Goal: Task Accomplishment & Management: Manage account settings

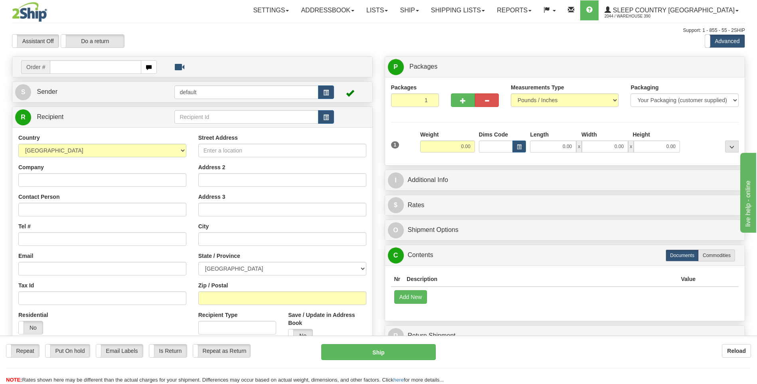
click at [106, 68] on input "text" at bounding box center [95, 67] width 91 height 14
click at [98, 69] on input "text" at bounding box center [95, 67] width 91 height 14
type input "9008I030810"
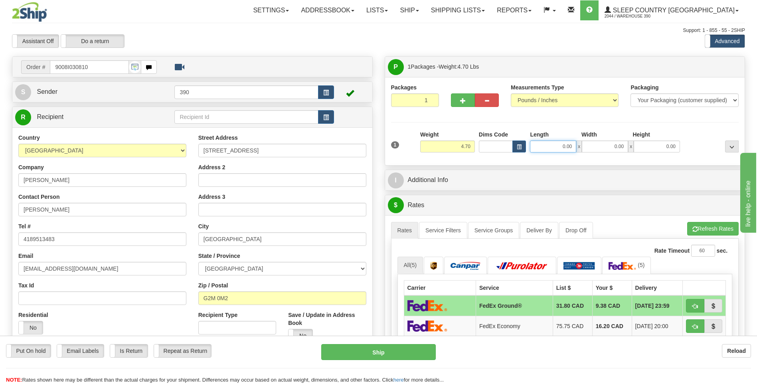
click at [556, 145] on input "0.00" at bounding box center [553, 147] width 46 height 12
type input "25.00"
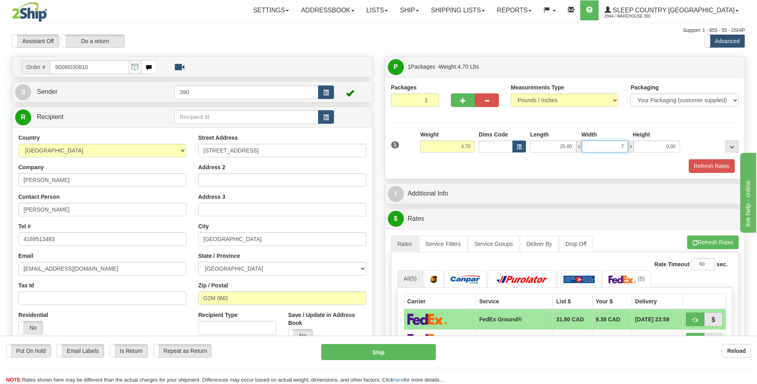
type input "7.00"
type input "16.00"
click at [708, 241] on button "Refresh Rates" at bounding box center [712, 242] width 51 height 14
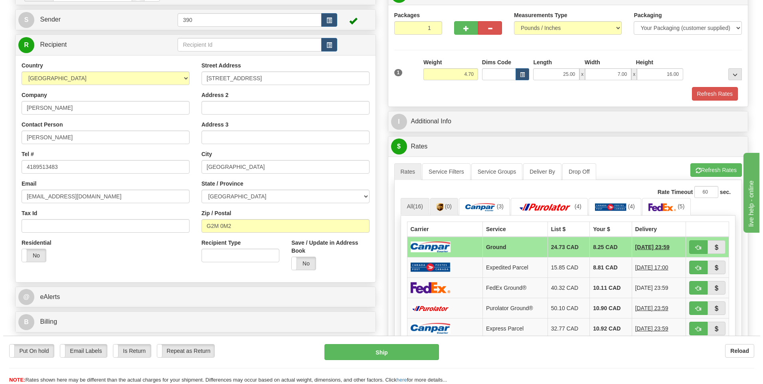
scroll to position [80, 0]
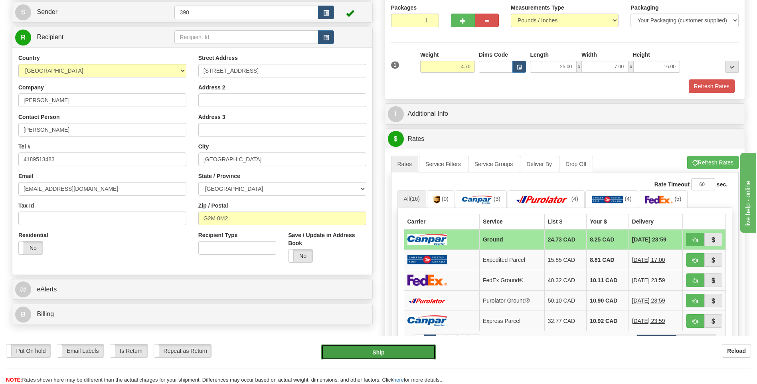
click at [398, 356] on button "Ship" at bounding box center [378, 352] width 114 height 16
type input "1"
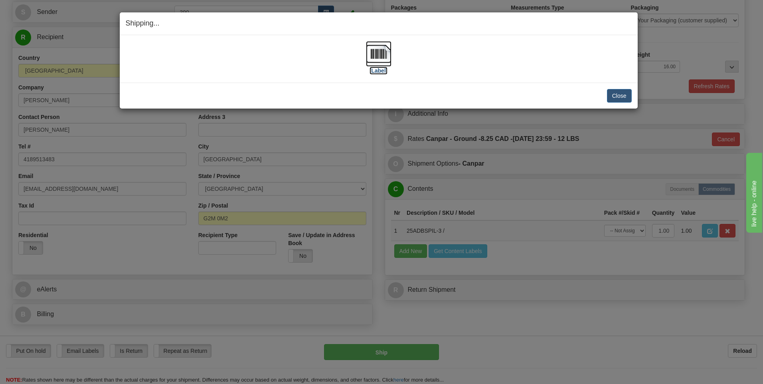
click at [376, 53] on img at bounding box center [379, 54] width 26 height 26
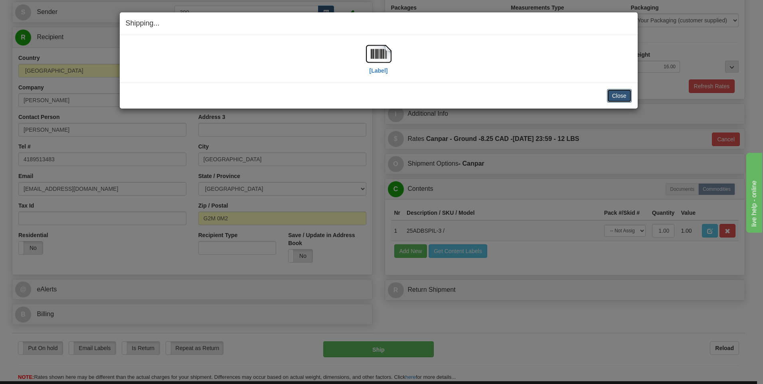
click at [614, 96] on button "Close" at bounding box center [619, 96] width 25 height 14
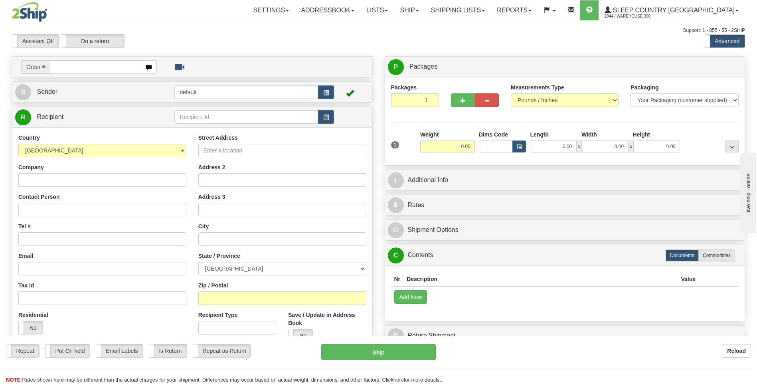
click at [86, 70] on input "text" at bounding box center [95, 67] width 91 height 14
type input "9000I028353"
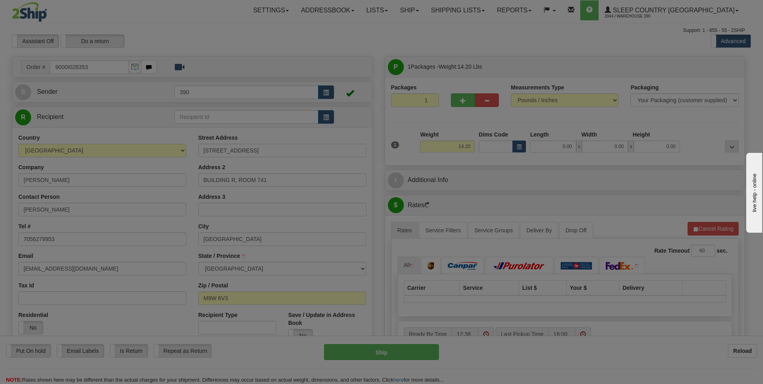
type input "ETOBICOKE"
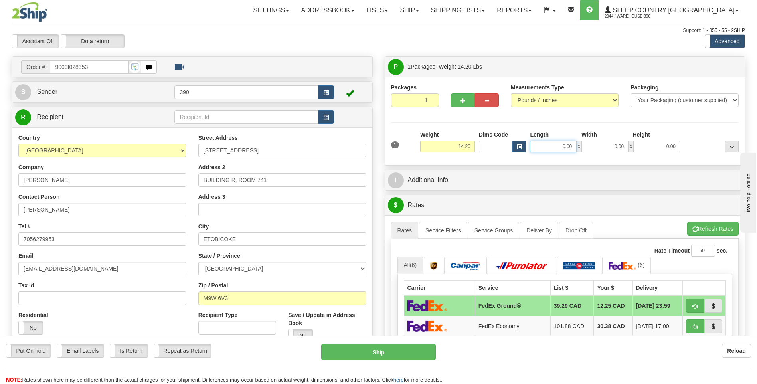
click at [543, 147] on input "0.00" at bounding box center [553, 147] width 46 height 12
type input "13.00"
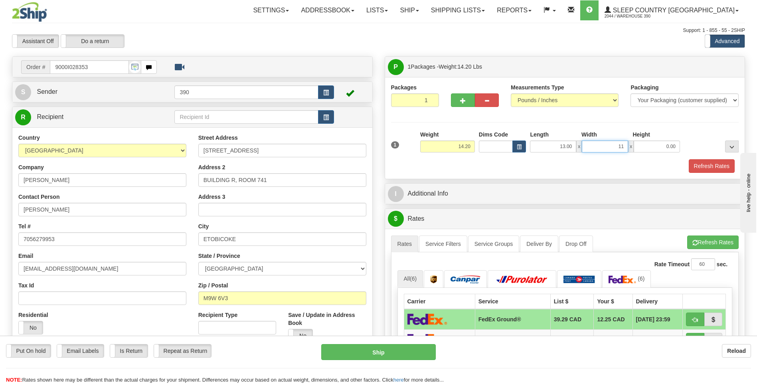
type input "11.00"
type input "14.00"
click at [693, 241] on span "button" at bounding box center [696, 242] width 6 height 5
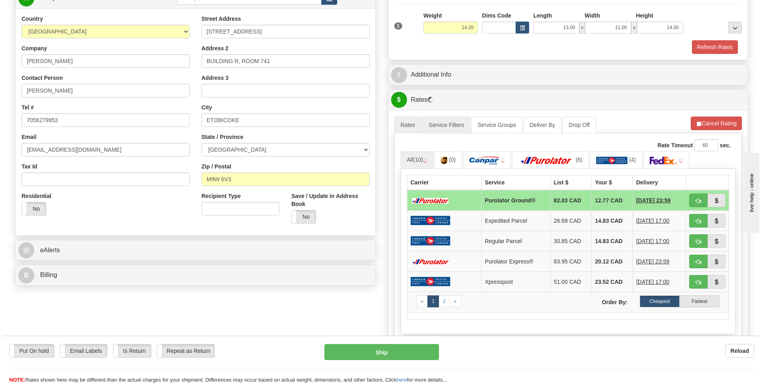
scroll to position [120, 0]
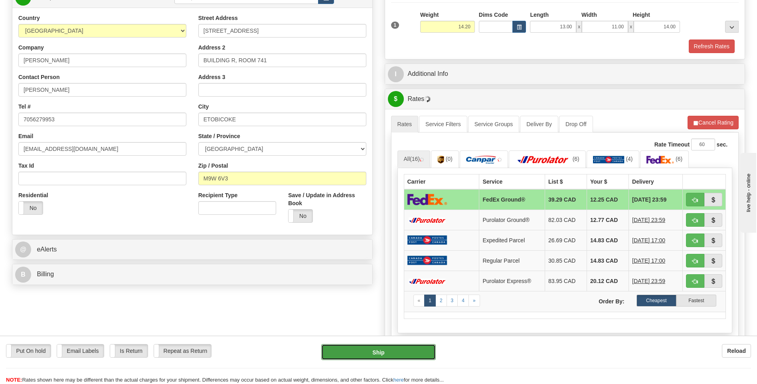
click at [378, 349] on button "Ship" at bounding box center [378, 352] width 114 height 16
type input "92"
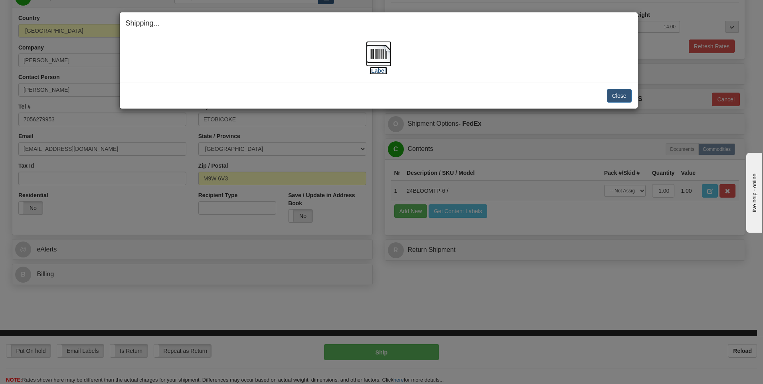
click at [379, 56] on img at bounding box center [379, 54] width 26 height 26
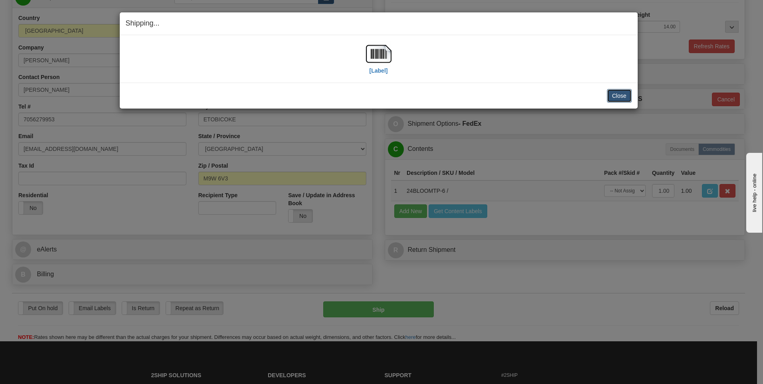
click at [618, 94] on button "Close" at bounding box center [619, 96] width 25 height 14
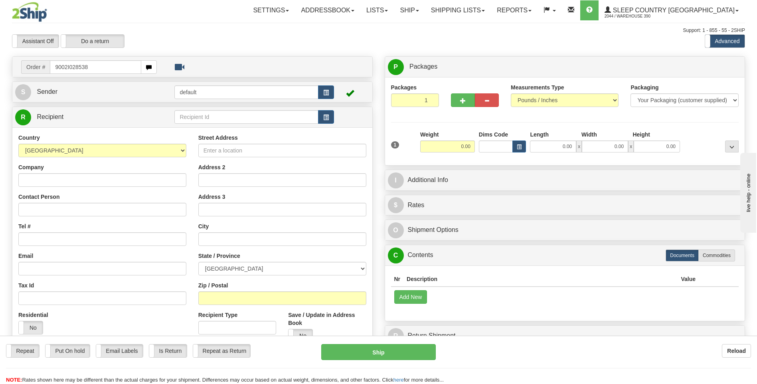
type input "9002I028538"
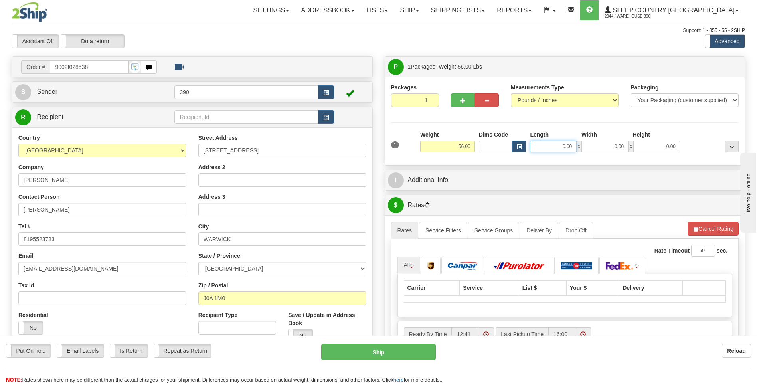
click at [553, 146] on input "0.00" at bounding box center [553, 147] width 46 height 12
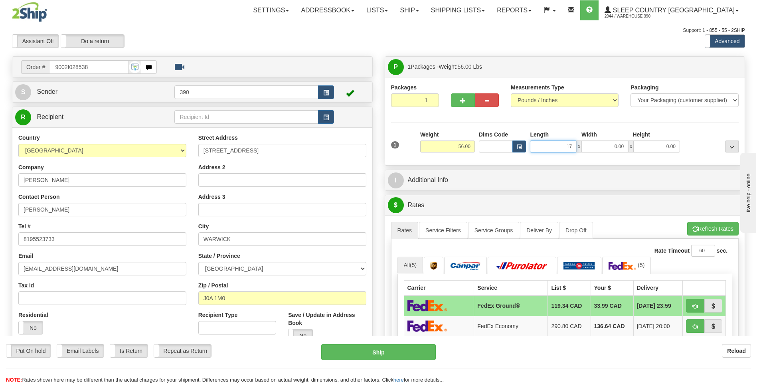
type input "17.00"
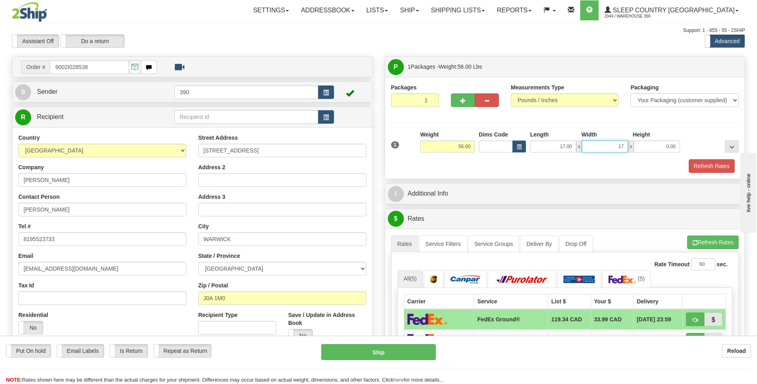
type input "17.00"
type input "38.00"
click at [695, 238] on button "Refresh Rates" at bounding box center [712, 242] width 51 height 14
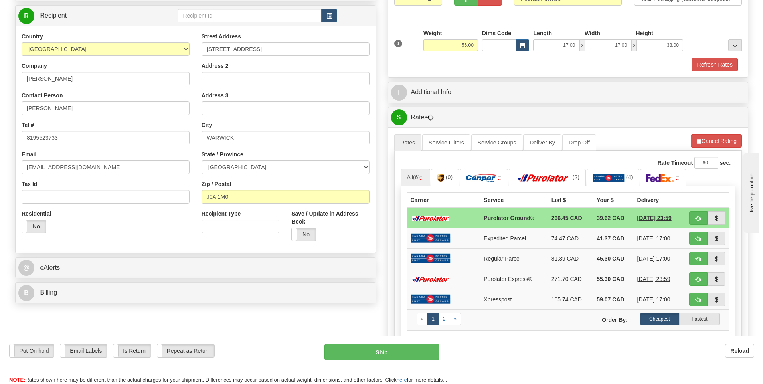
scroll to position [120, 0]
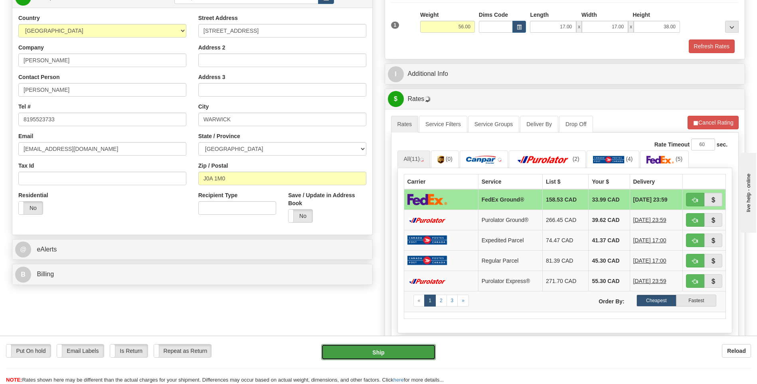
click at [370, 352] on button "Ship" at bounding box center [378, 352] width 114 height 16
type input "92"
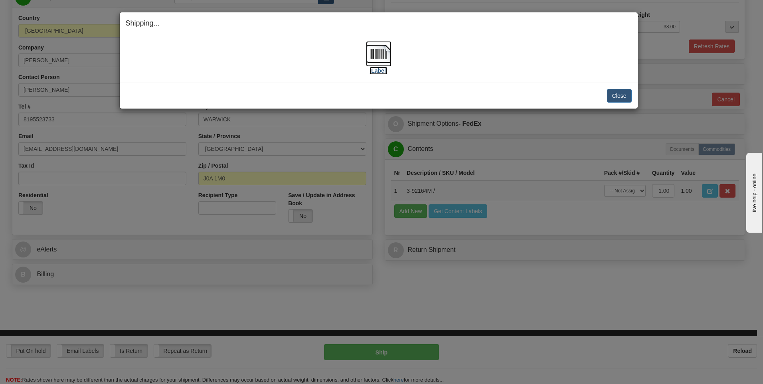
click at [382, 51] on img at bounding box center [379, 54] width 26 height 26
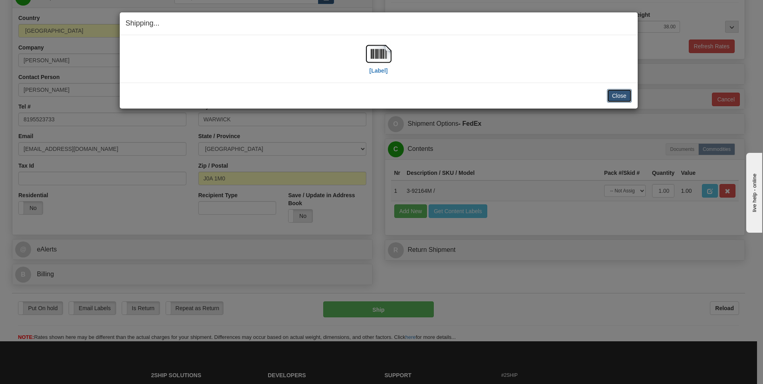
click at [614, 95] on button "Close" at bounding box center [619, 96] width 25 height 14
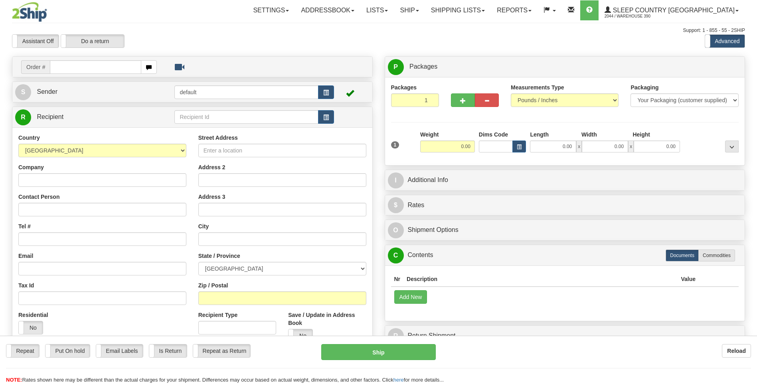
click at [119, 69] on input "text" at bounding box center [95, 67] width 91 height 14
type input "9002I028611"
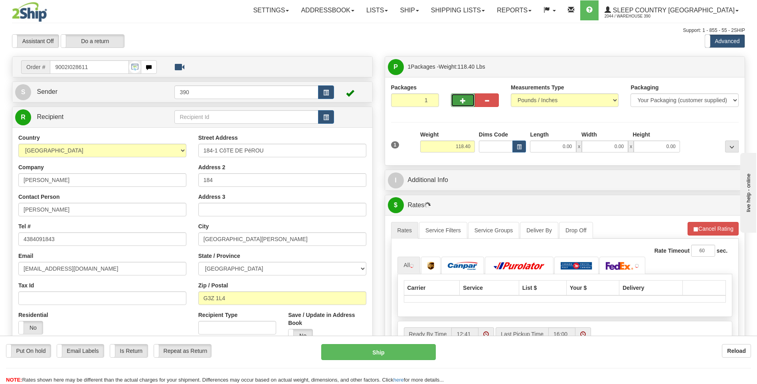
click at [462, 98] on span "button" at bounding box center [463, 100] width 6 height 5
radio input "true"
type input "2"
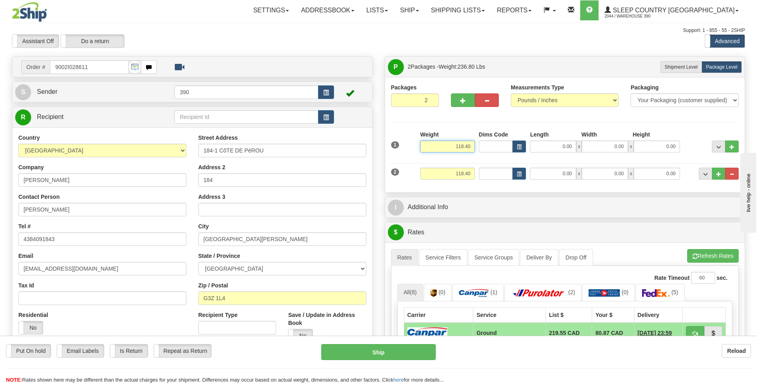
drag, startPoint x: 461, startPoint y: 146, endPoint x: 455, endPoint y: 146, distance: 6.0
click at [455, 146] on input "118.40" at bounding box center [447, 147] width 55 height 12
type input "78.40"
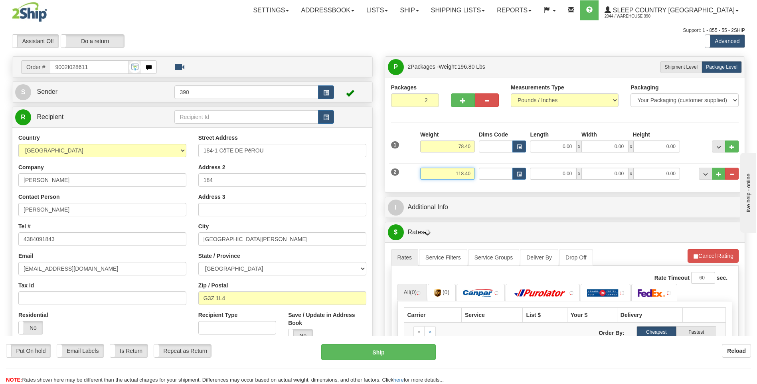
drag, startPoint x: 459, startPoint y: 173, endPoint x: 485, endPoint y: 175, distance: 25.6
click at [485, 175] on div "2 Weight 118.40 Dims Code Length Width 0.00" at bounding box center [565, 172] width 352 height 27
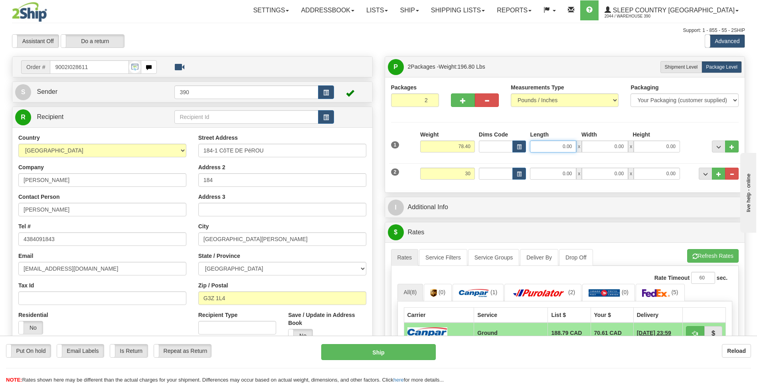
type input "30.00"
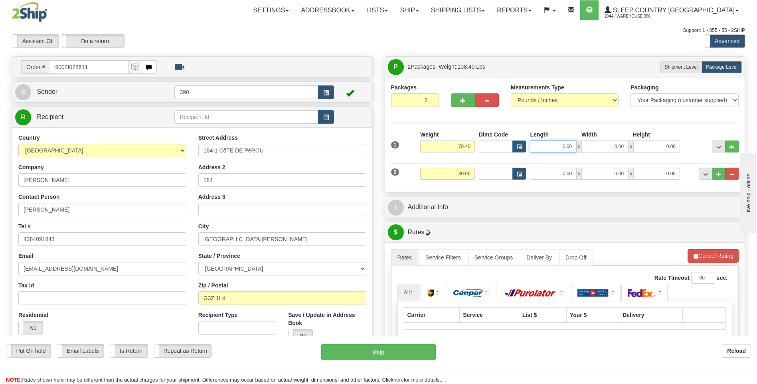
click at [548, 145] on input "0.00" at bounding box center [553, 147] width 46 height 12
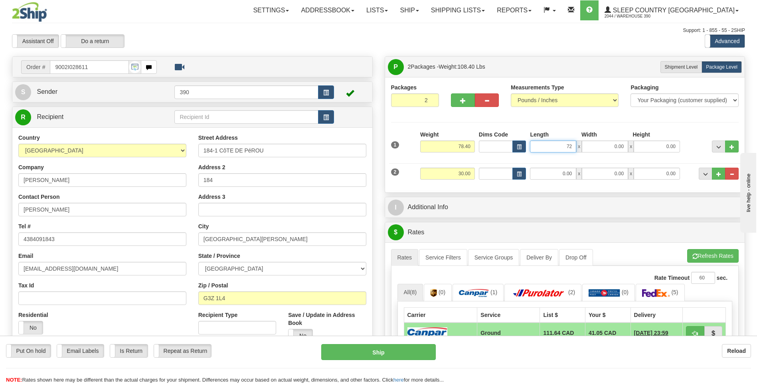
type input "72.00"
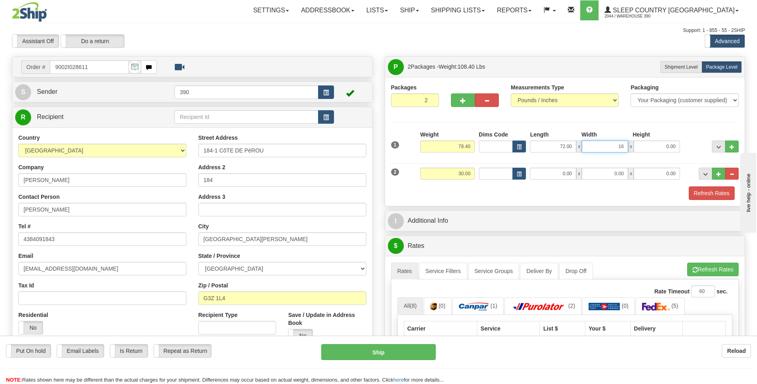
type input "16.00"
type input "9.00"
drag, startPoint x: 555, startPoint y: 196, endPoint x: 547, endPoint y: 192, distance: 9.0
click at [554, 196] on div "Refresh Rates" at bounding box center [565, 193] width 352 height 14
click at [546, 174] on input "0.00" at bounding box center [553, 174] width 46 height 12
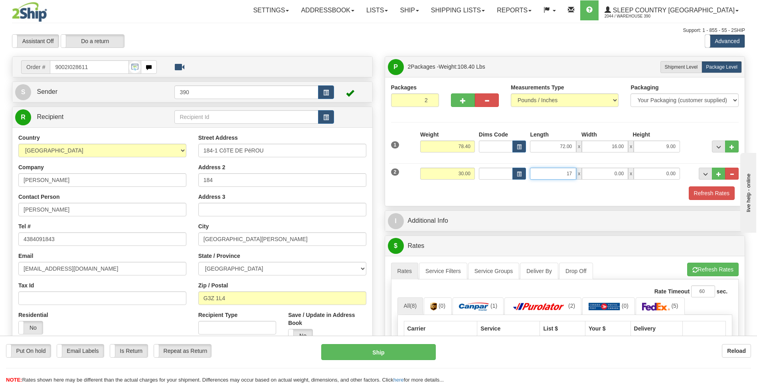
type input "17.00"
type input "38.00"
click at [700, 268] on button "Refresh Rates" at bounding box center [712, 270] width 51 height 14
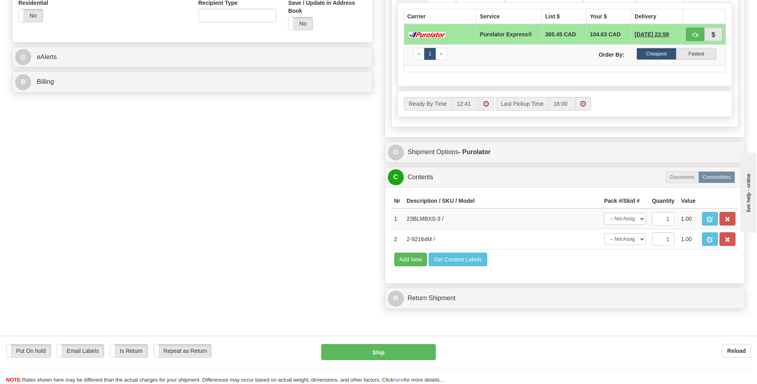
scroll to position [319, 0]
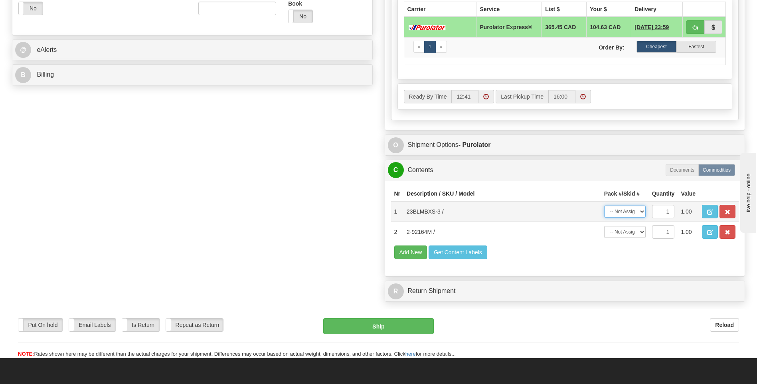
click at [641, 211] on select "-- Not Assigned -- Package 1 Package 2" at bounding box center [625, 212] width 42 height 12
select select "0"
click at [604, 206] on select "-- Not Assigned -- Package 1 Package 2" at bounding box center [625, 212] width 42 height 12
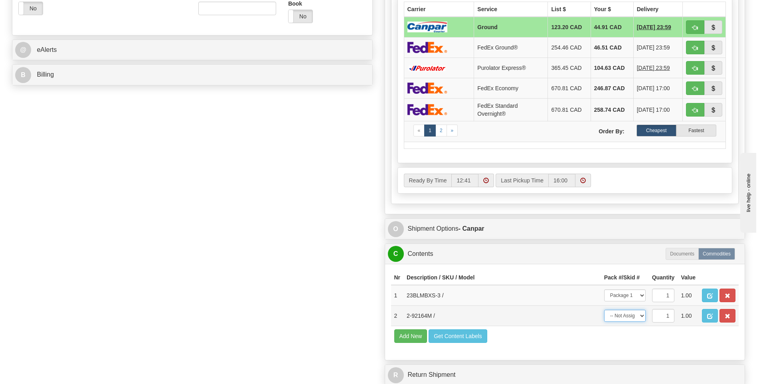
click at [641, 314] on select "-- Not Assigned -- Package 1 Package 2" at bounding box center [625, 316] width 42 height 12
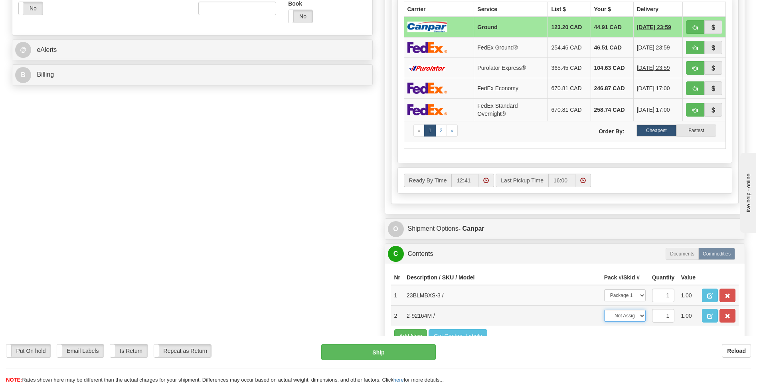
select select "1"
click at [604, 310] on select "-- Not Assigned -- Package 1 Package 2" at bounding box center [625, 316] width 42 height 12
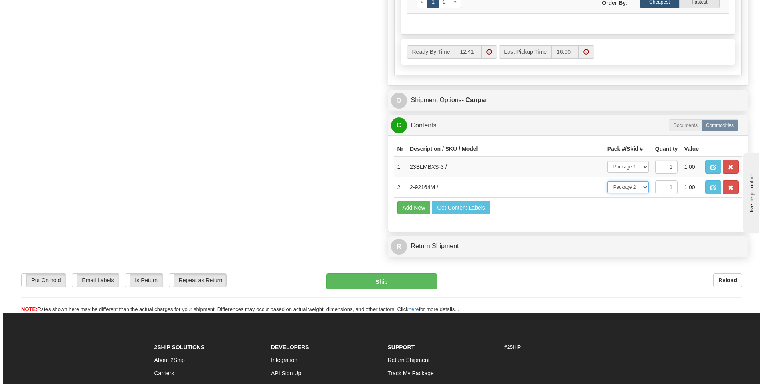
scroll to position [479, 0]
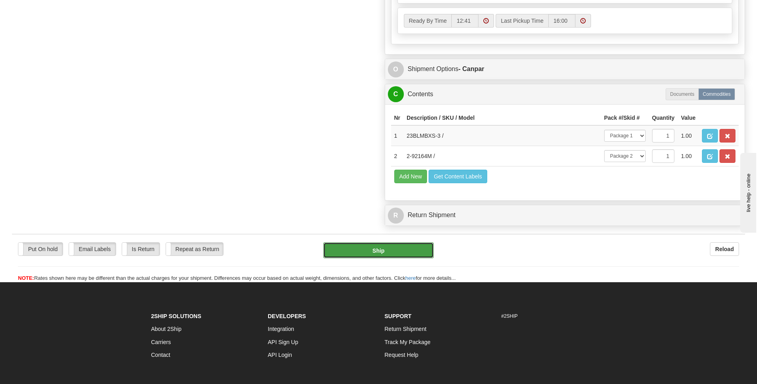
click at [396, 249] on button "Ship" at bounding box center [378, 250] width 110 height 16
type input "1"
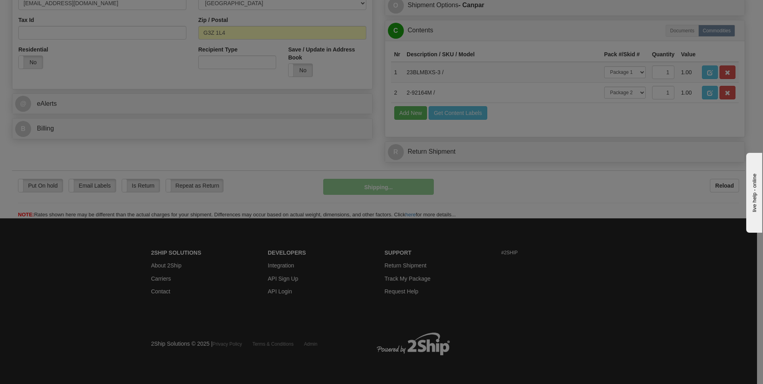
scroll to position [265, 0]
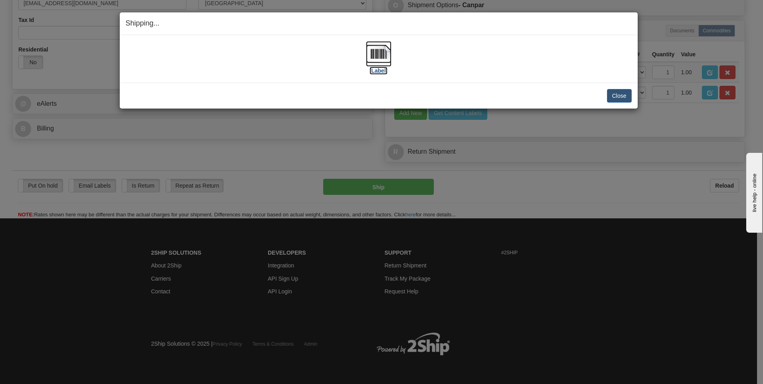
click at [376, 55] on img at bounding box center [379, 54] width 26 height 26
click at [616, 97] on button "Close" at bounding box center [619, 96] width 25 height 14
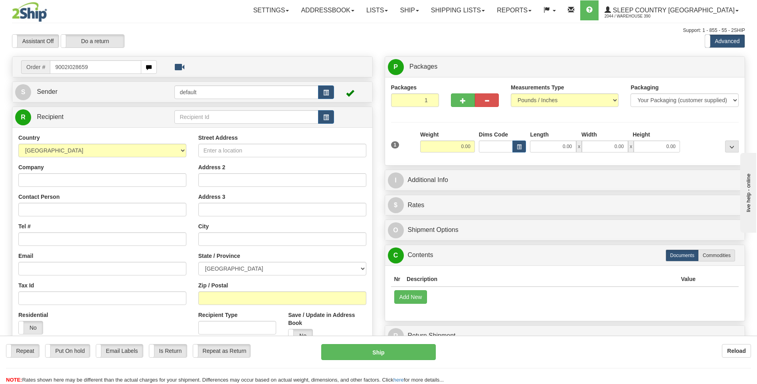
type input "9002I028659"
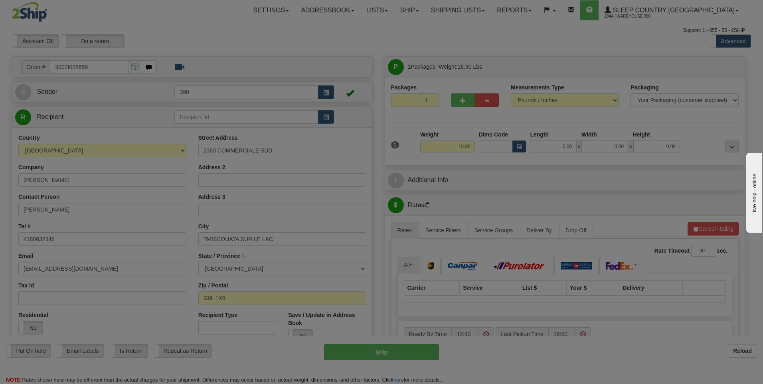
type input "TEMISCOUATA-SUR-LE-LAC"
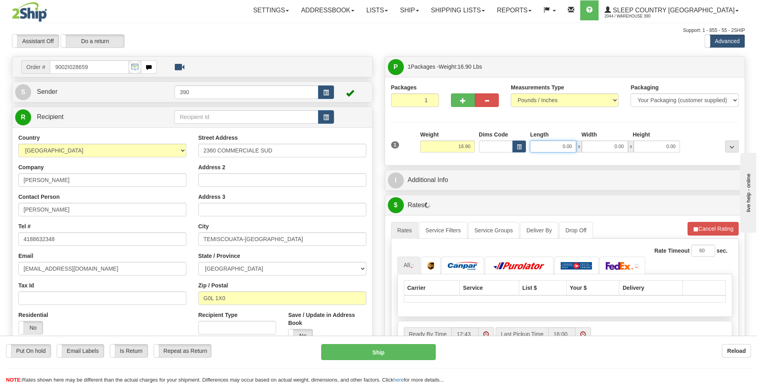
click at [549, 147] on input "0.00" at bounding box center [553, 147] width 46 height 12
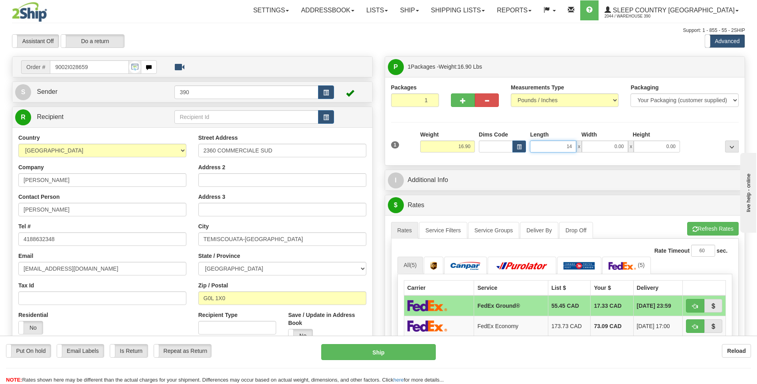
type input "14.00"
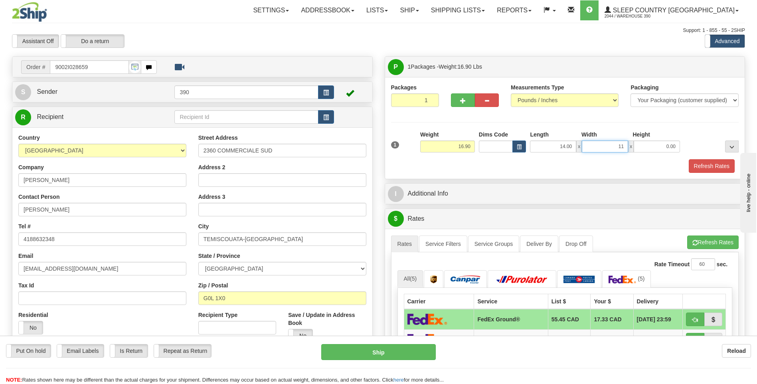
type input "11.00"
type input "16.00"
click at [697, 241] on button "Refresh Rates" at bounding box center [712, 242] width 51 height 14
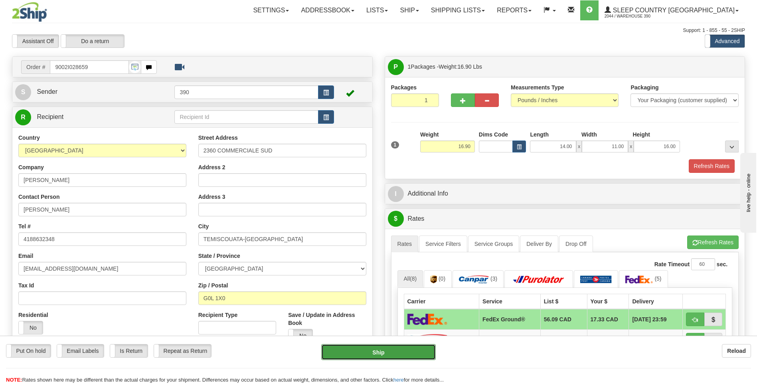
click at [374, 352] on button "Ship" at bounding box center [378, 352] width 114 height 16
type input "92"
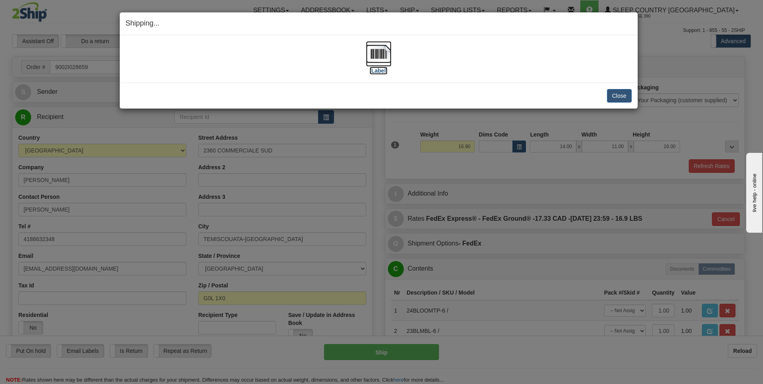
click at [380, 53] on img at bounding box center [379, 54] width 26 height 26
click at [622, 98] on button "Close" at bounding box center [619, 96] width 25 height 14
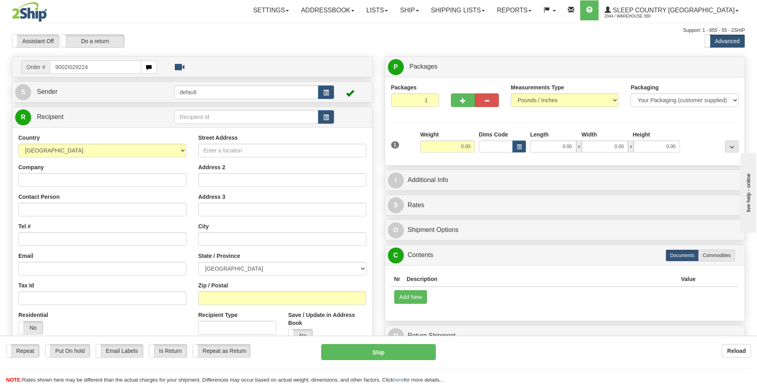
type input "9002I029224"
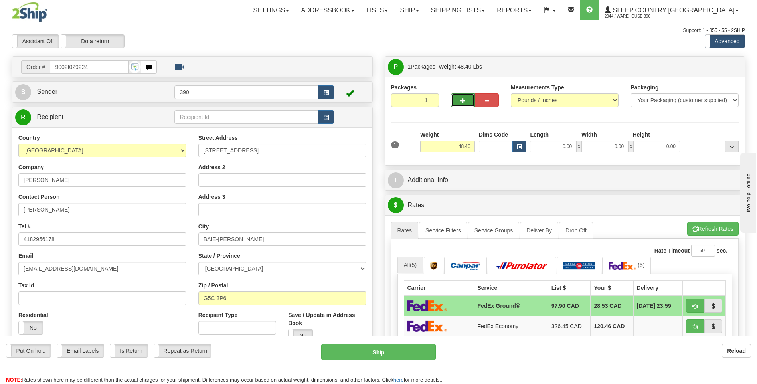
click at [465, 101] on span "button" at bounding box center [463, 100] width 6 height 5
radio input "true"
type input "2"
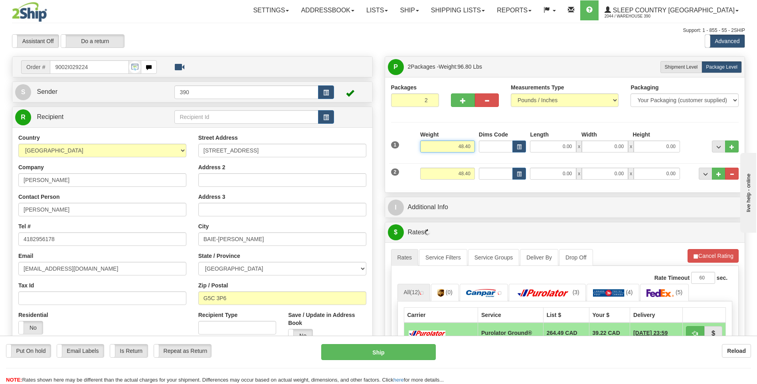
click at [461, 146] on input "48.40" at bounding box center [447, 147] width 55 height 12
type input "8.40"
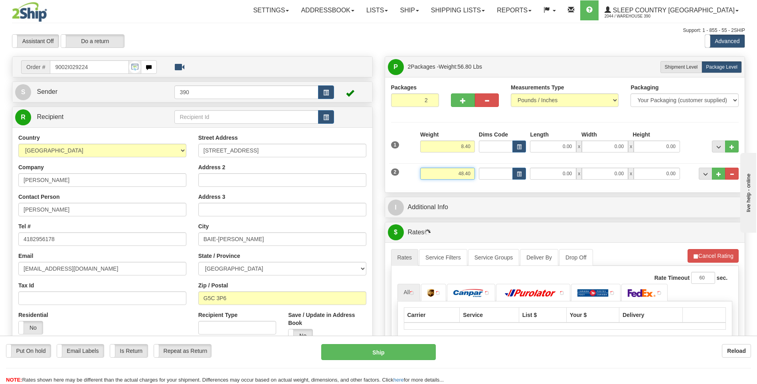
drag, startPoint x: 457, startPoint y: 172, endPoint x: 478, endPoint y: 173, distance: 21.2
click at [478, 173] on div "2 Weight 48.40 Dims Code Length Width Height" at bounding box center [565, 172] width 352 height 27
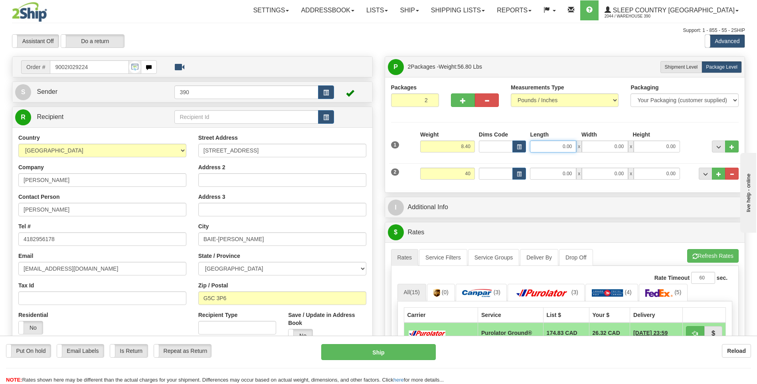
type input "40.00"
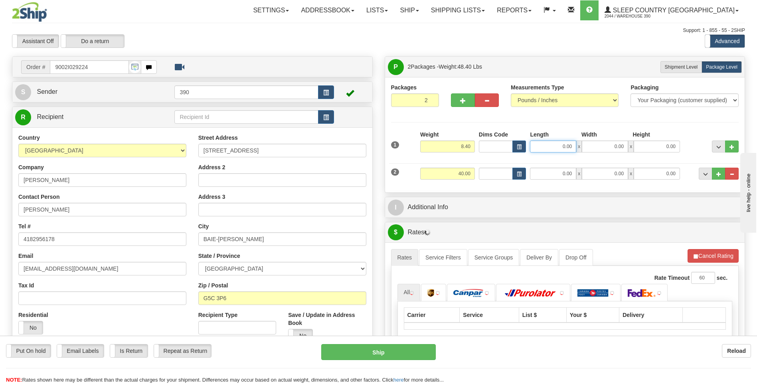
click at [553, 145] on input "0.00" at bounding box center [553, 147] width 46 height 12
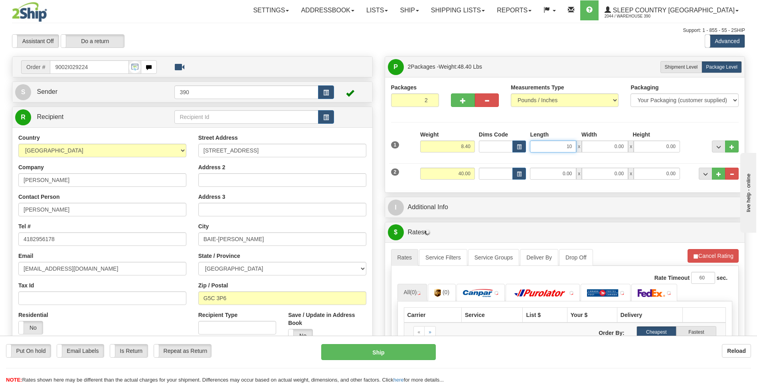
type input "10.00"
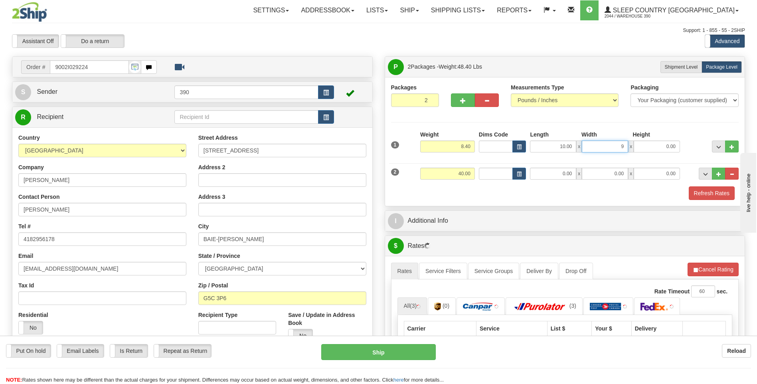
type input "9.00"
type input "7.00"
click at [499, 203] on div "Packages 2 2 Measurements Type" at bounding box center [565, 141] width 360 height 129
click at [549, 174] on input "0.00" at bounding box center [553, 174] width 46 height 12
type input "37.00"
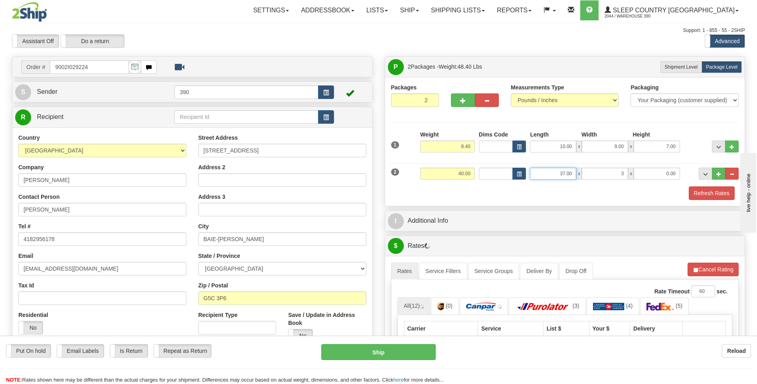
type input "3.00"
drag, startPoint x: 556, startPoint y: 172, endPoint x: 595, endPoint y: 176, distance: 39.3
click at [595, 176] on div "37.00 x 3.00 x 0.00" at bounding box center [605, 174] width 150 height 12
type input "17.00"
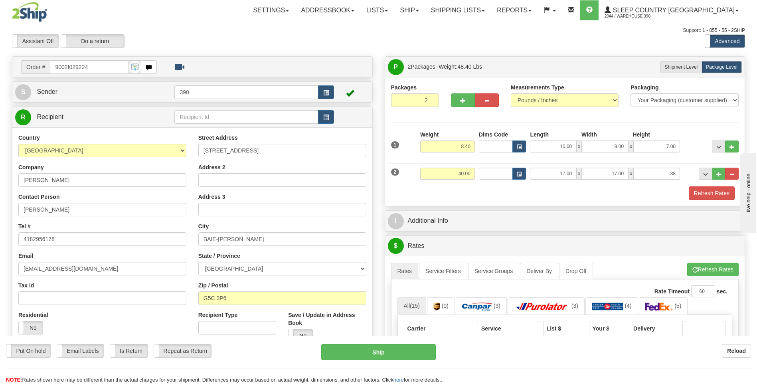
type input "38.00"
click at [517, 191] on div "Refresh Rates" at bounding box center [565, 193] width 352 height 14
click at [698, 272] on button "Refresh Rates" at bounding box center [712, 270] width 51 height 14
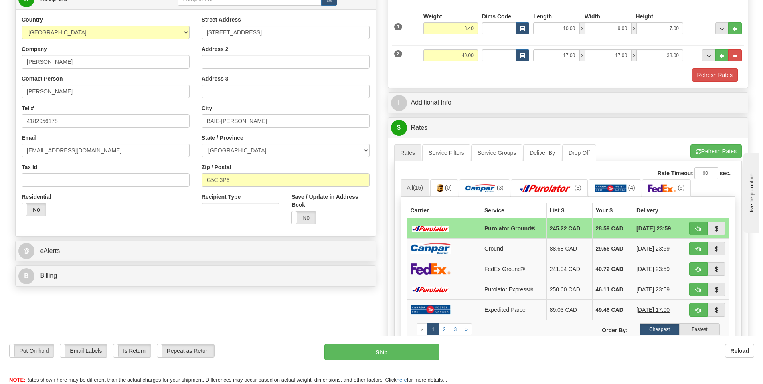
scroll to position [120, 0]
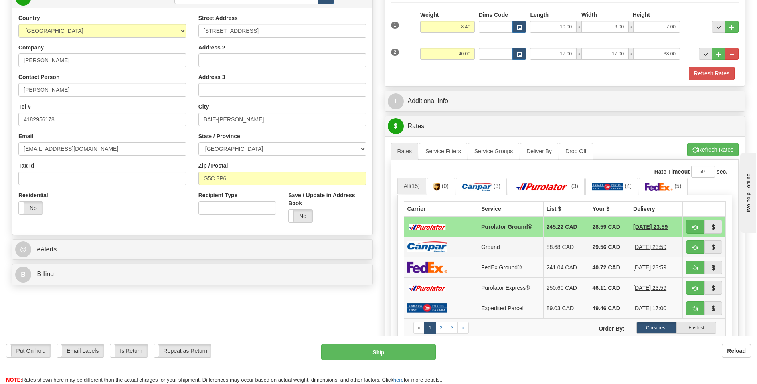
click at [597, 243] on td "29.56 CAD" at bounding box center [609, 247] width 41 height 20
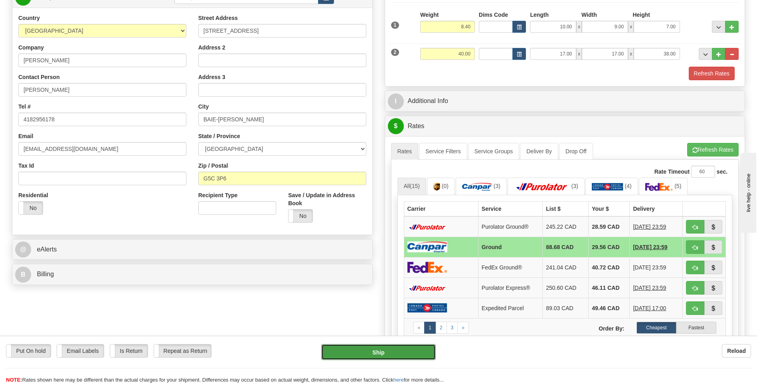
click at [420, 350] on button "Ship" at bounding box center [378, 352] width 114 height 16
type input "1"
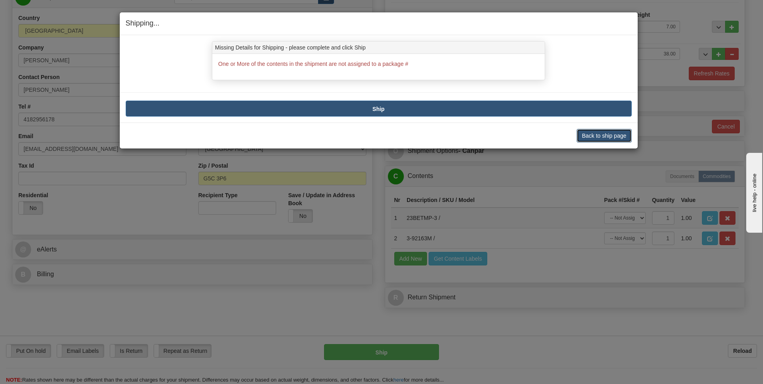
click at [584, 133] on button "Back to ship page" at bounding box center [604, 136] width 55 height 14
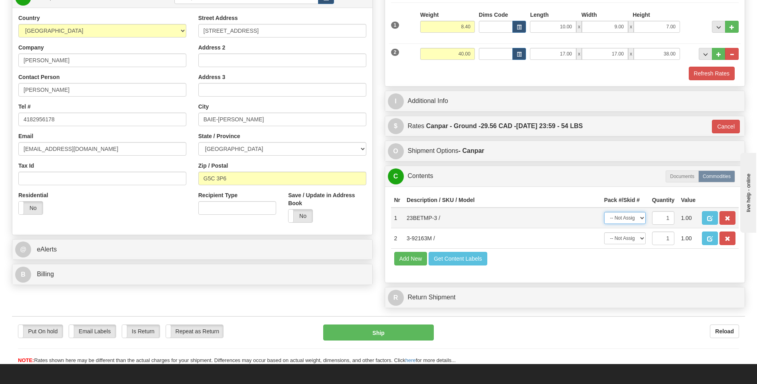
click at [641, 217] on select "-- Not Assigned -- Package 1 Package 2" at bounding box center [625, 218] width 42 height 12
select select "0"
click at [604, 212] on select "-- Not Assigned -- Package 1 Package 2" at bounding box center [625, 218] width 42 height 12
click at [641, 239] on select "-- Not Assigned -- Package 1 Package 2" at bounding box center [625, 238] width 42 height 12
select select "1"
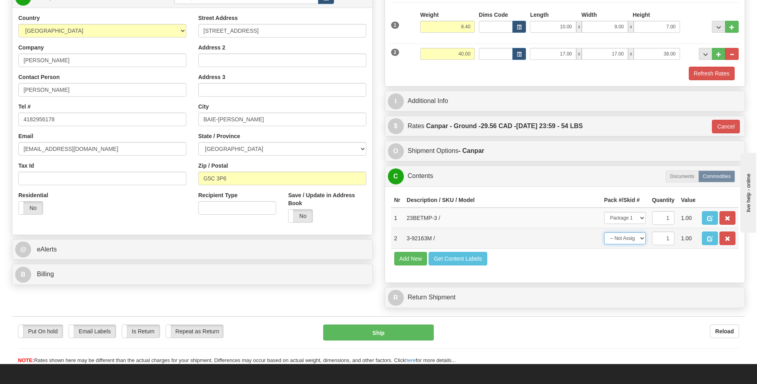
click at [604, 232] on select "-- Not Assigned -- Package 1 Package 2" at bounding box center [625, 238] width 42 height 12
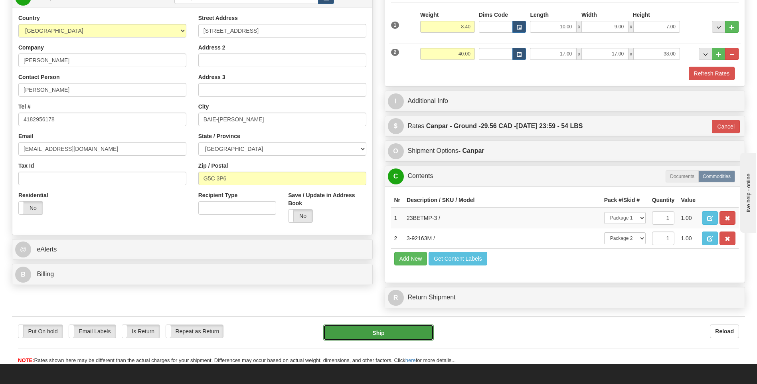
click at [364, 330] on button "Ship" at bounding box center [378, 333] width 110 height 16
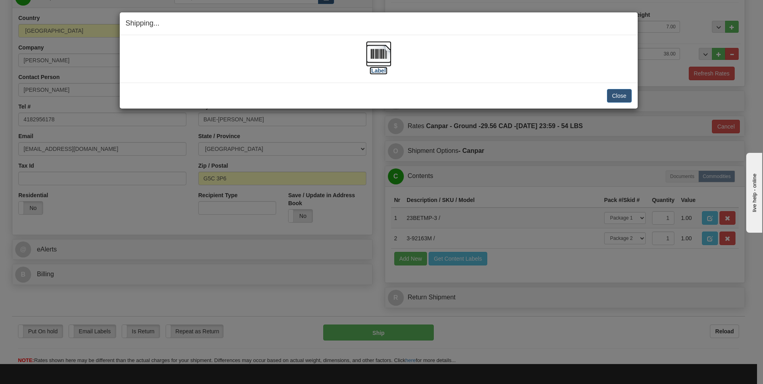
click at [385, 57] on img at bounding box center [379, 54] width 26 height 26
click at [613, 98] on button "Close" at bounding box center [619, 96] width 25 height 14
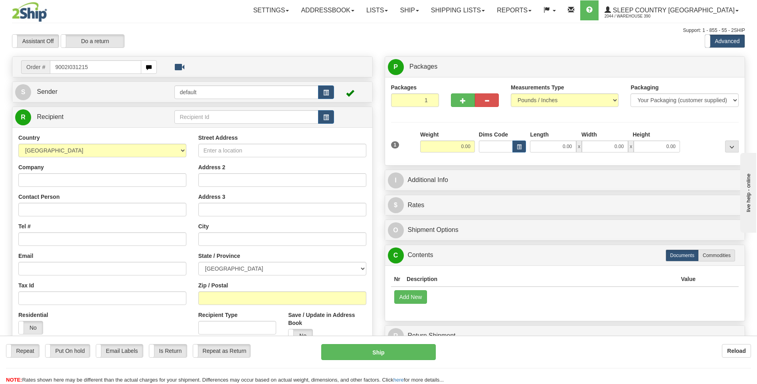
type input "9002I031215"
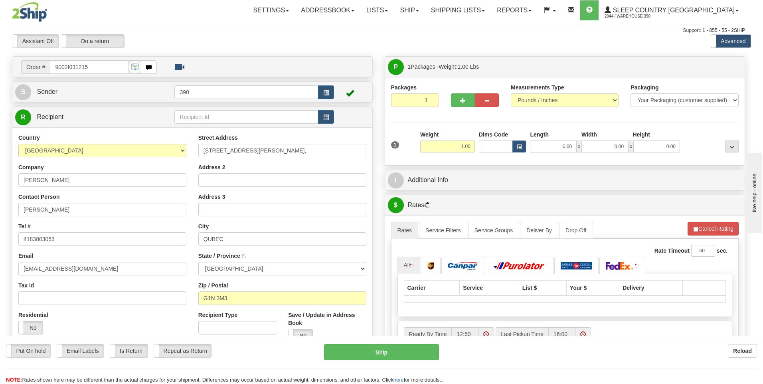
type input "[GEOGRAPHIC_DATA]"
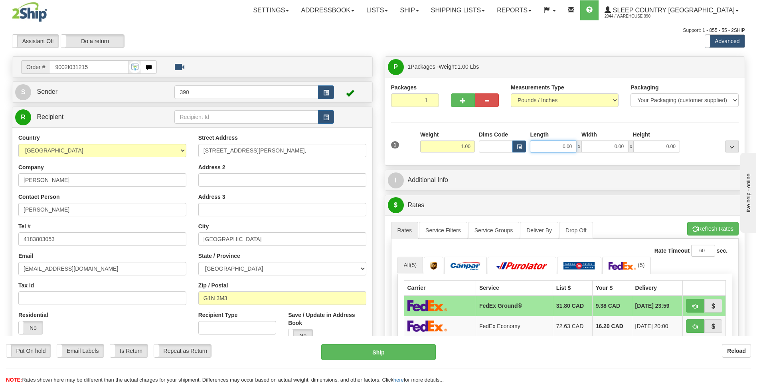
click at [550, 146] on input "0.00" at bounding box center [553, 147] width 46 height 12
type input "6.00"
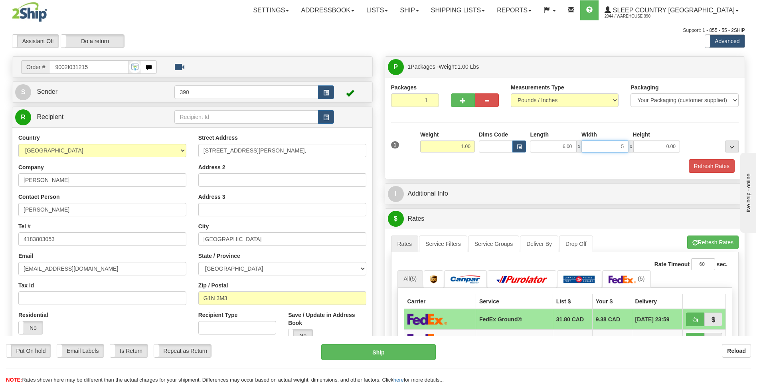
type input "5.00"
type input "3.00"
click at [698, 240] on button "Refresh Rates" at bounding box center [712, 242] width 51 height 14
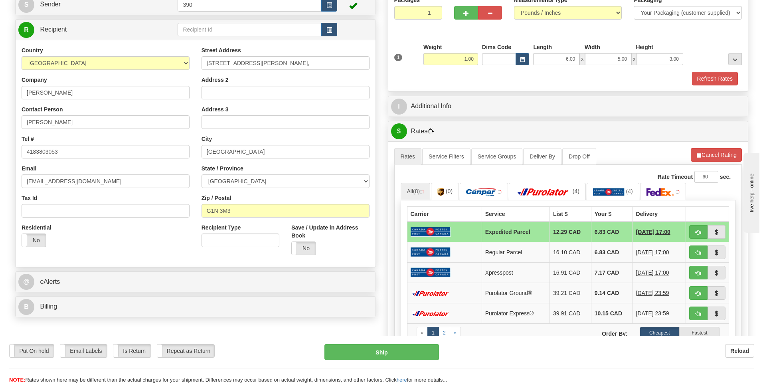
scroll to position [120, 0]
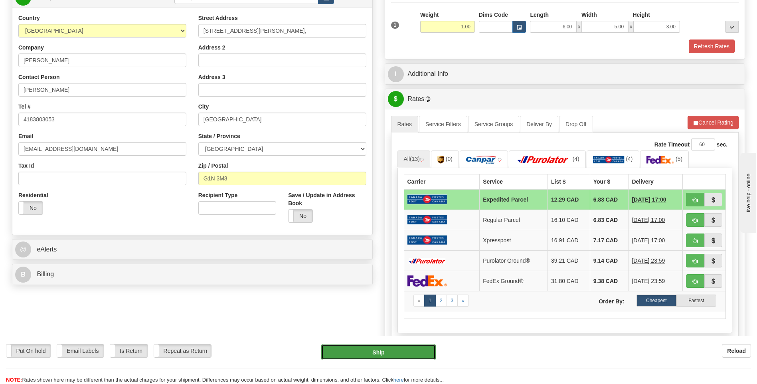
click at [398, 354] on button "Ship" at bounding box center [378, 352] width 114 height 16
type input "DOM.EP"
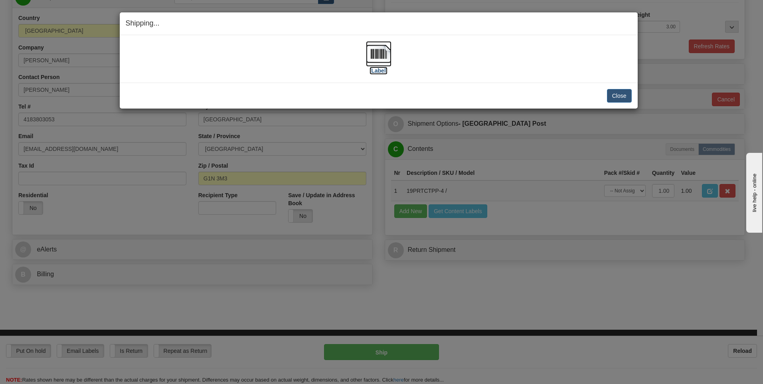
click at [379, 56] on img at bounding box center [379, 54] width 26 height 26
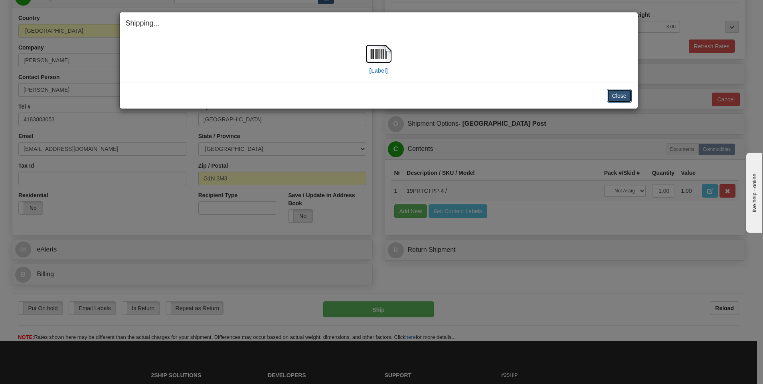
click at [616, 98] on button "Close" at bounding box center [619, 96] width 25 height 14
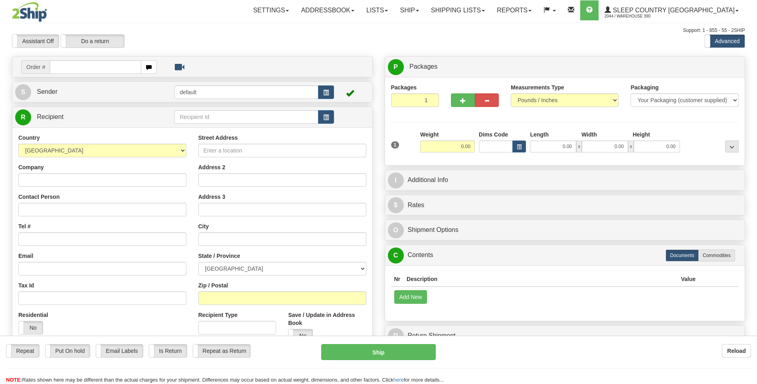
click at [114, 67] on input "text" at bounding box center [95, 67] width 91 height 14
type input "9002I031349"
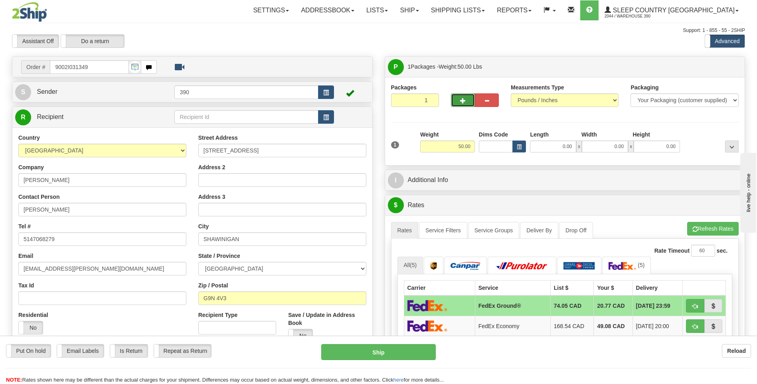
click at [467, 102] on button "button" at bounding box center [463, 100] width 24 height 14
radio input "true"
type input "2"
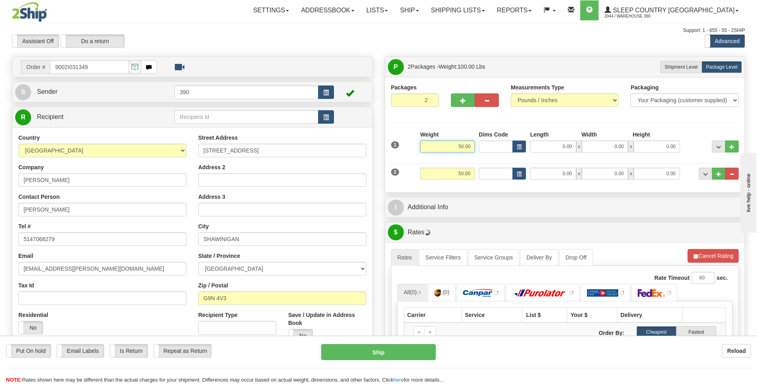
drag, startPoint x: 452, startPoint y: 148, endPoint x: 480, endPoint y: 148, distance: 28.0
click at [481, 149] on div "1 Weight 50.00 Dims Code x x" at bounding box center [565, 145] width 352 height 28
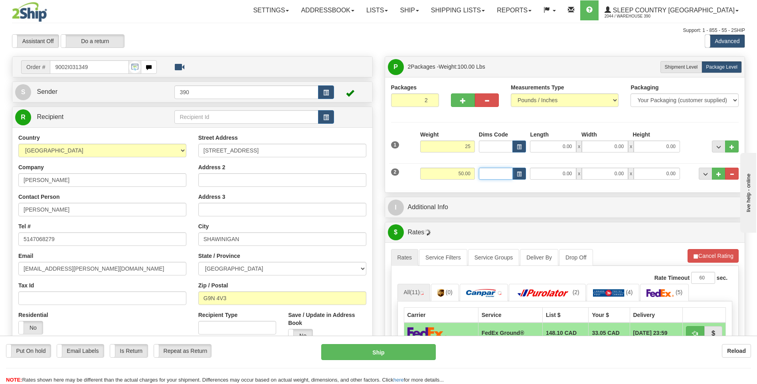
type input "25.00"
click at [479, 171] on input "Dims Code" at bounding box center [496, 174] width 34 height 12
drag, startPoint x: 455, startPoint y: 174, endPoint x: 486, endPoint y: 178, distance: 30.9
click at [486, 178] on div "2 Weight 50.00 Dims Code Length Width Height" at bounding box center [565, 172] width 352 height 27
type input "25.00"
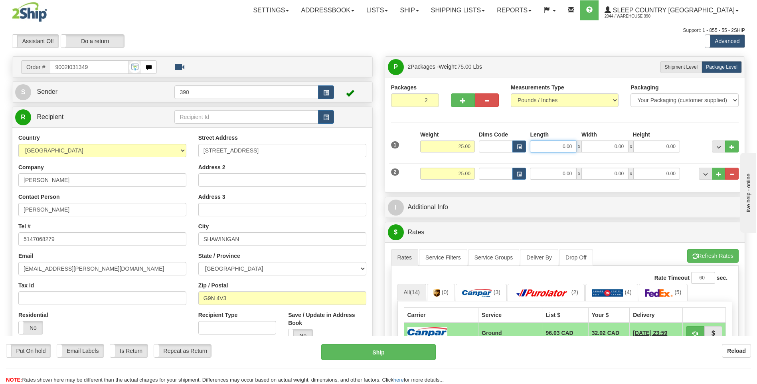
click at [550, 146] on input "0.00" at bounding box center [553, 147] width 46 height 12
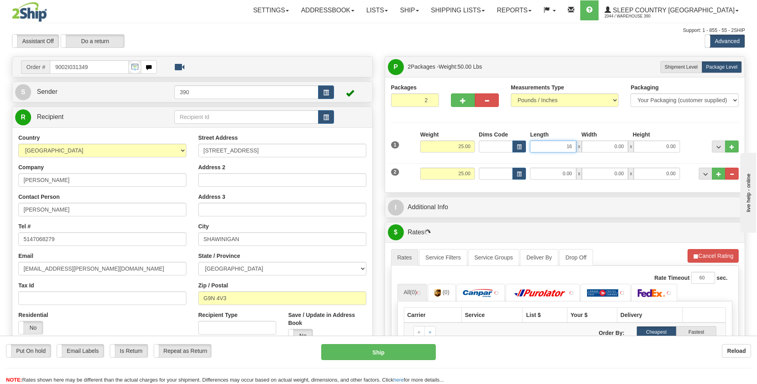
type input "16.00"
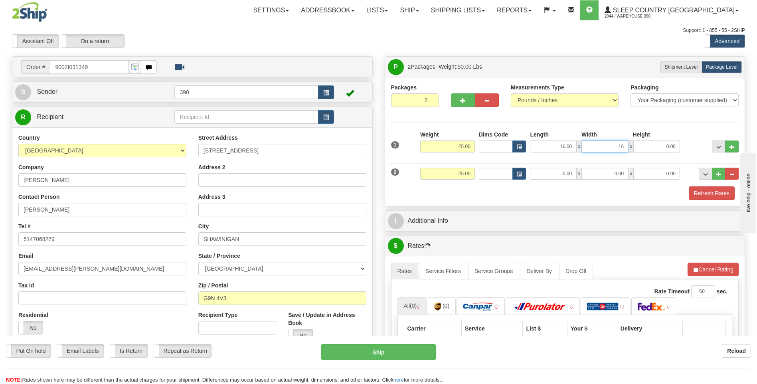
type input "16.00"
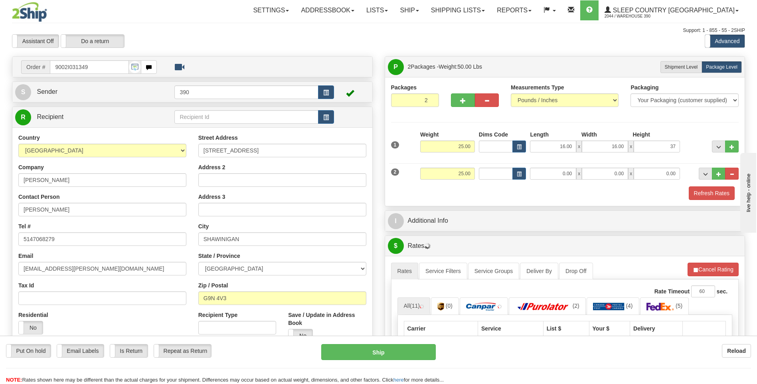
type input "37.00"
click at [535, 189] on div "Refresh Rates" at bounding box center [565, 193] width 352 height 14
click at [538, 171] on input "0.00" at bounding box center [553, 174] width 46 height 12
type input "16.00"
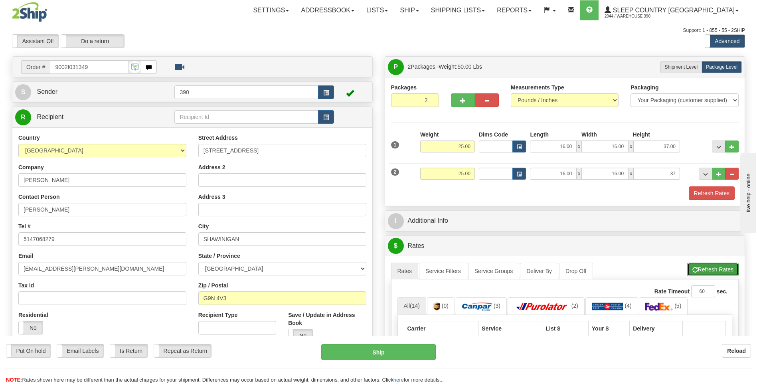
type input "37.00"
click at [694, 265] on button "Refresh Rates" at bounding box center [712, 270] width 51 height 14
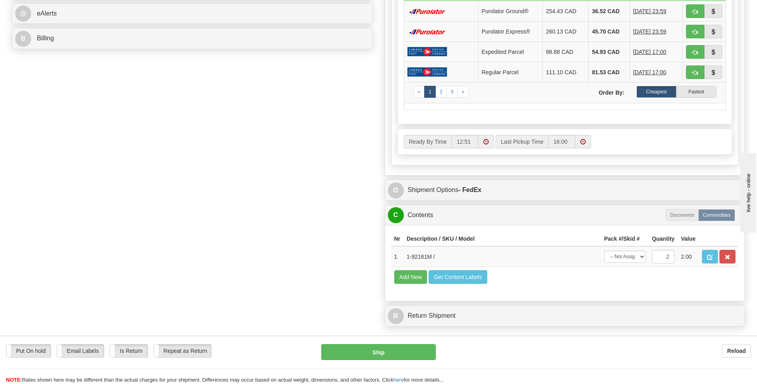
scroll to position [359, 0]
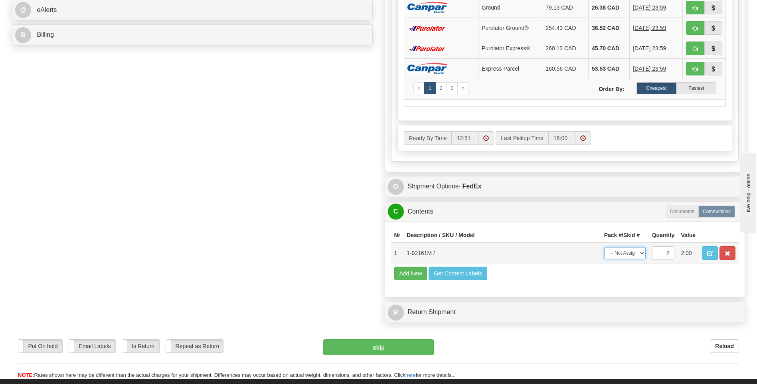
click at [639, 251] on select "-- Not Assigned -- Package 1 Package 2 Split" at bounding box center [625, 253] width 42 height 12
select select "SPLIT"
click at [604, 247] on select "-- Not Assigned -- Package 1 Package 2 Split" at bounding box center [625, 253] width 42 height 12
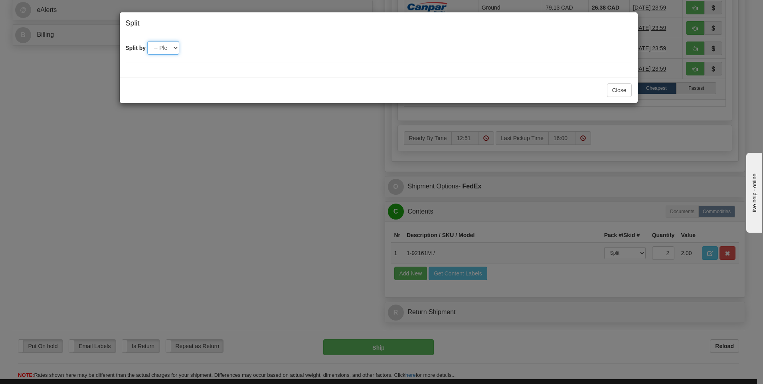
click at [174, 49] on select "-- Please select -- 2" at bounding box center [163, 48] width 32 height 14
select select "2"
click at [147, 41] on select "-- Please select -- 2" at bounding box center [163, 48] width 32 height 14
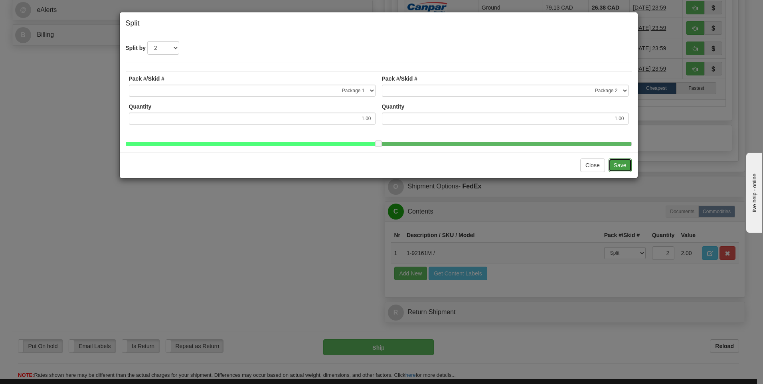
click at [619, 171] on button "Save" at bounding box center [620, 165] width 23 height 14
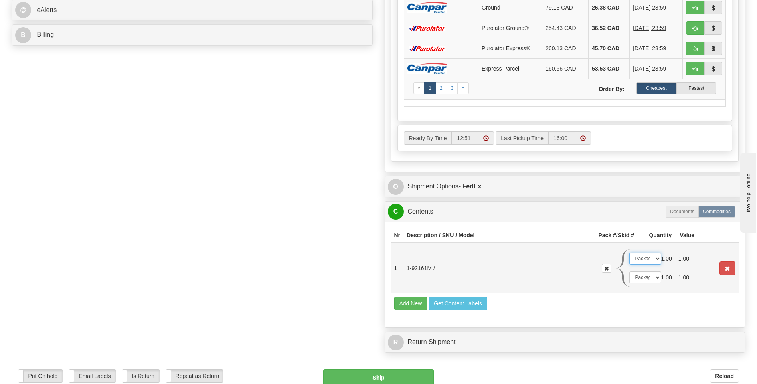
click at [657, 259] on select "-- Not Assigned -- Package 1 Package 2" at bounding box center [645, 259] width 32 height 12
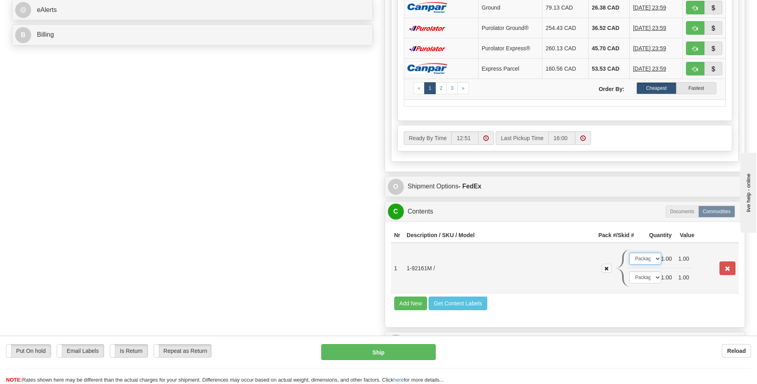
click at [629, 253] on select "-- Not Assigned -- Package 1 Package 2" at bounding box center [645, 259] width 32 height 12
click at [658, 274] on td "1.00" at bounding box center [666, 277] width 17 height 19
click at [654, 276] on select "-- Not Assigned -- Package 1 Package 2" at bounding box center [645, 277] width 32 height 12
click at [629, 271] on select "-- Not Assigned -- Package 1 Package 2" at bounding box center [645, 277] width 32 height 12
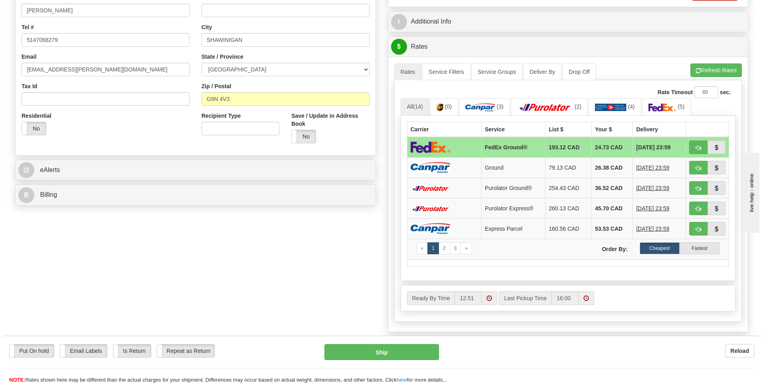
scroll to position [200, 0]
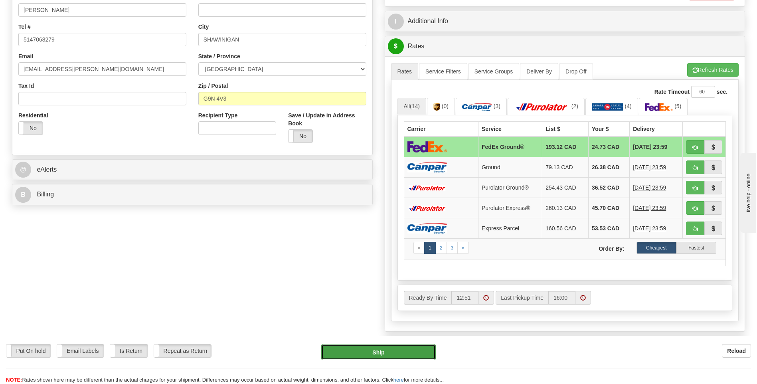
click at [409, 350] on button "Ship" at bounding box center [378, 352] width 114 height 16
type input "92"
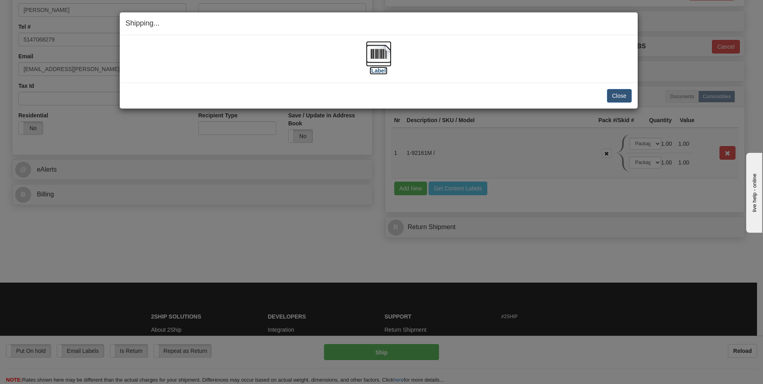
click at [374, 54] on img at bounding box center [379, 54] width 26 height 26
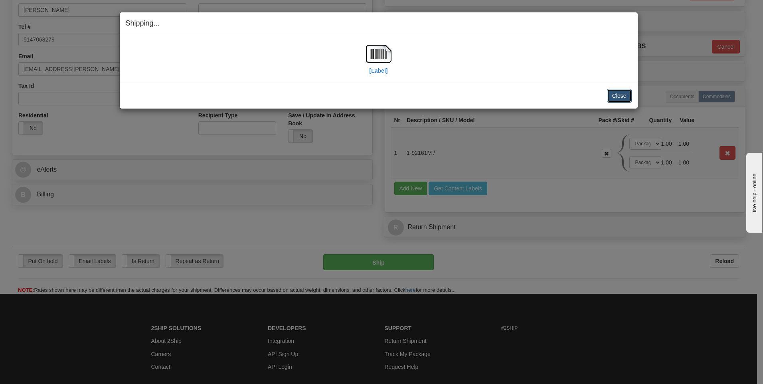
click at [615, 99] on button "Close" at bounding box center [619, 96] width 25 height 14
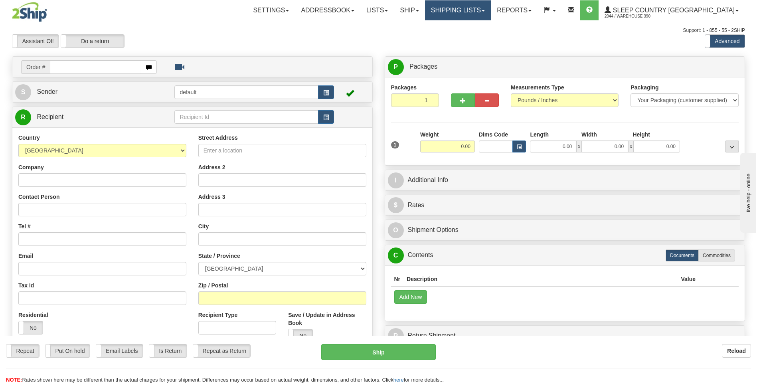
click at [473, 14] on link "Shipping lists" at bounding box center [458, 10] width 66 height 20
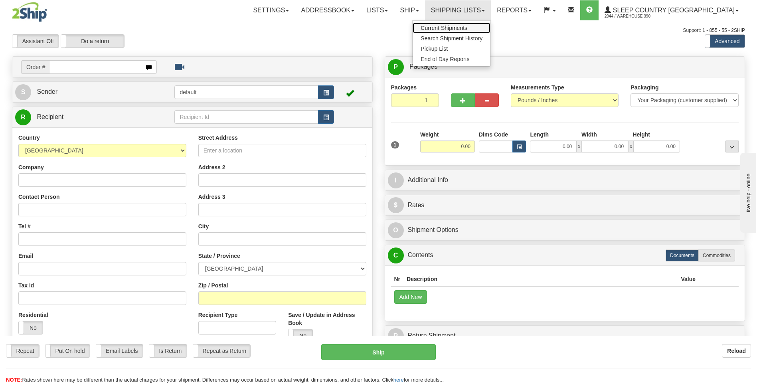
click at [467, 27] on span "Current Shipments" at bounding box center [444, 28] width 47 height 6
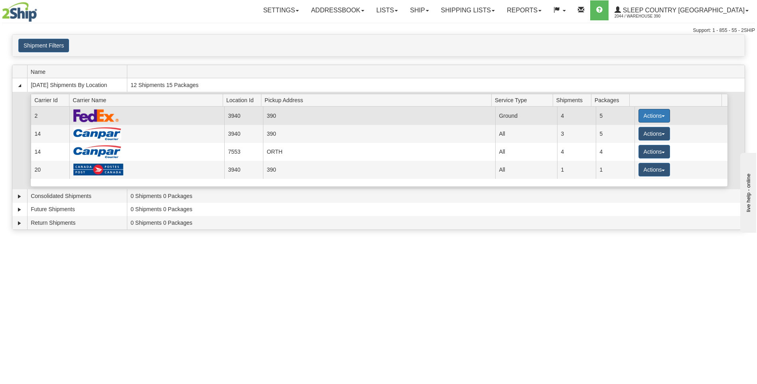
click at [641, 115] on button "Actions" at bounding box center [655, 116] width 32 height 14
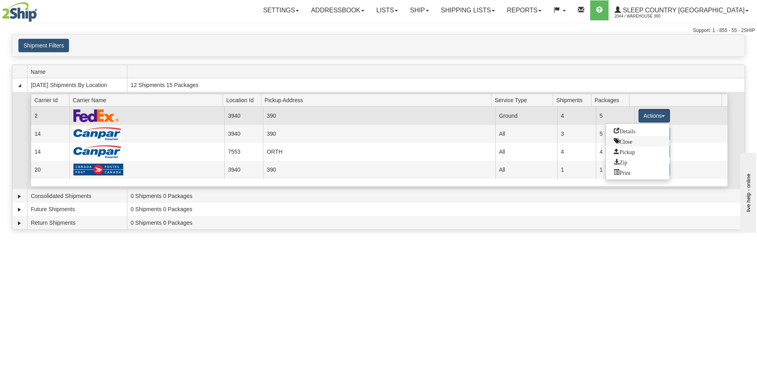
click at [626, 141] on span "Close" at bounding box center [623, 141] width 18 height 6
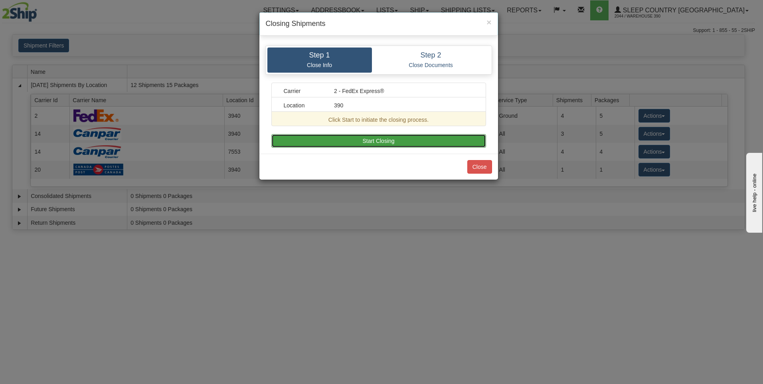
click at [426, 141] on button "Start Closing" at bounding box center [378, 141] width 215 height 14
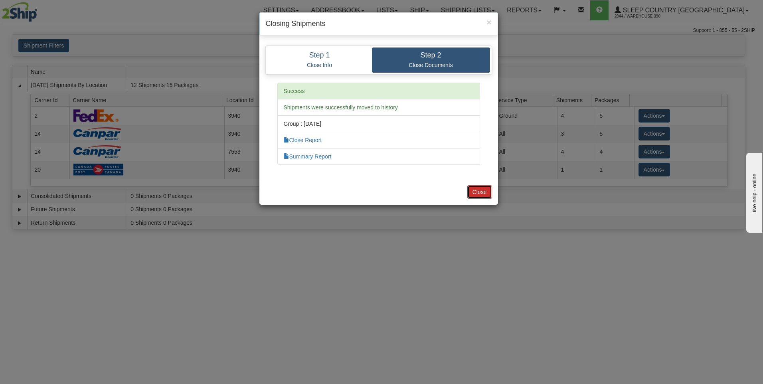
click at [481, 189] on button "Close" at bounding box center [479, 192] width 25 height 14
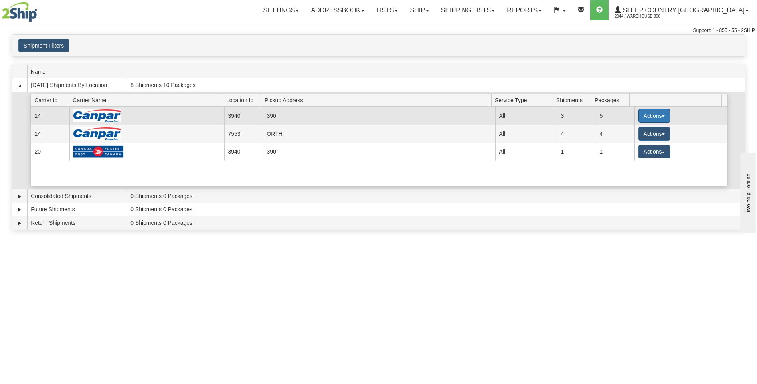
click at [643, 113] on button "Actions" at bounding box center [655, 116] width 32 height 14
click at [627, 139] on span "Close" at bounding box center [623, 141] width 18 height 6
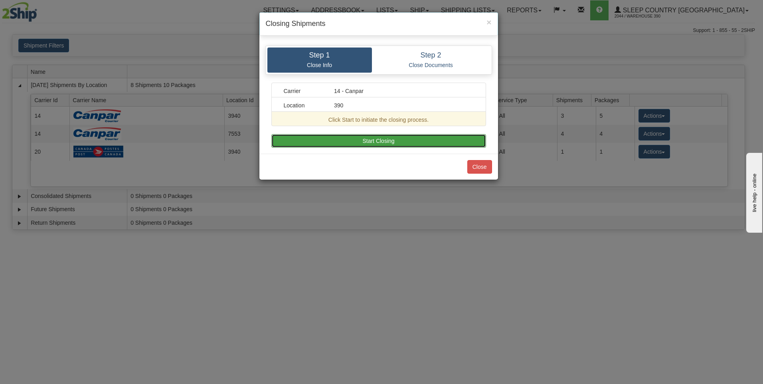
click at [439, 143] on button "Start Closing" at bounding box center [378, 141] width 215 height 14
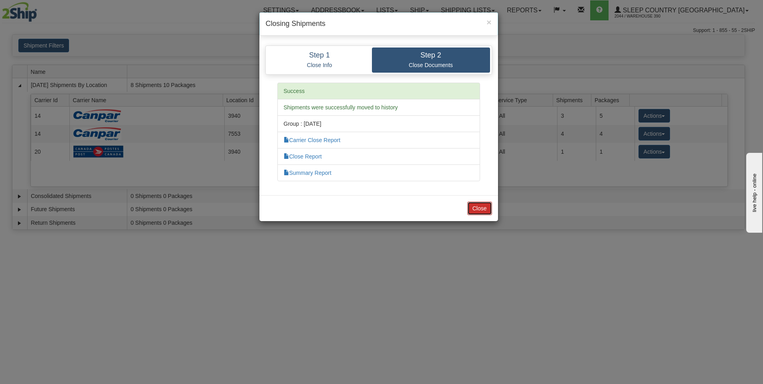
click at [477, 209] on button "Close" at bounding box center [479, 209] width 25 height 14
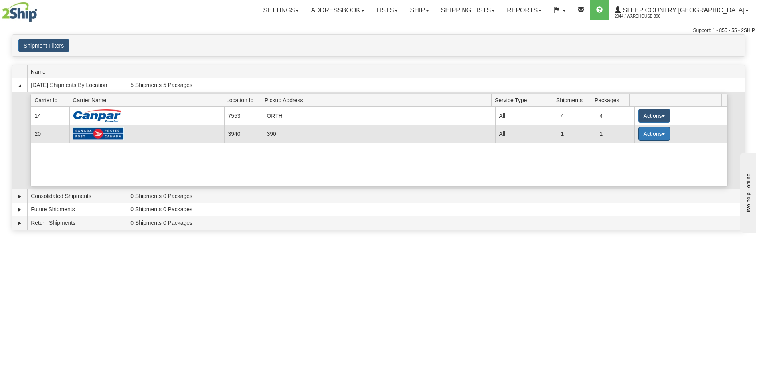
click at [646, 133] on button "Actions" at bounding box center [655, 134] width 32 height 14
click at [625, 158] on span "Close" at bounding box center [623, 159] width 18 height 6
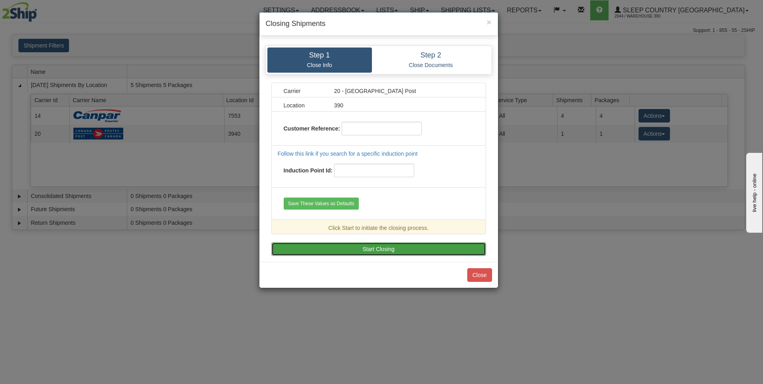
click at [446, 249] on button "Start Closing" at bounding box center [378, 249] width 215 height 14
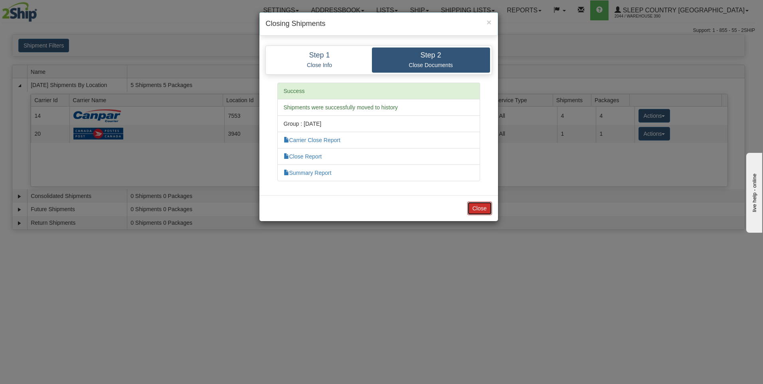
click at [476, 206] on button "Close" at bounding box center [479, 209] width 25 height 14
